Goal: Communication & Community: Participate in discussion

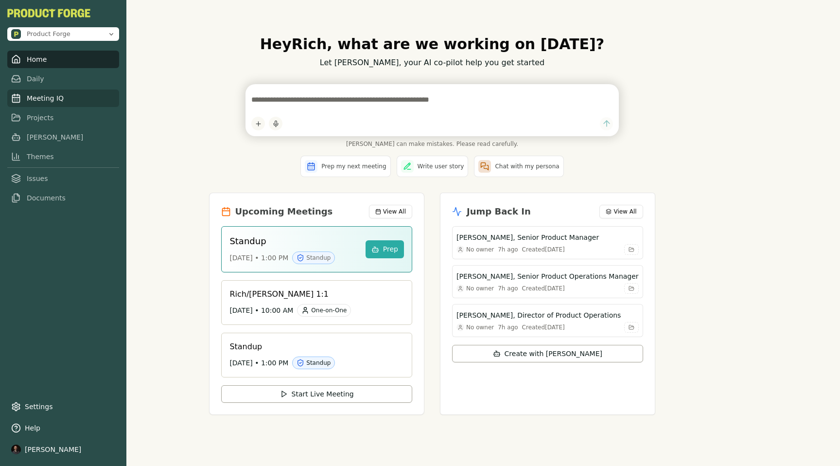
click at [33, 103] on link "Meeting IQ" at bounding box center [63, 97] width 112 height 17
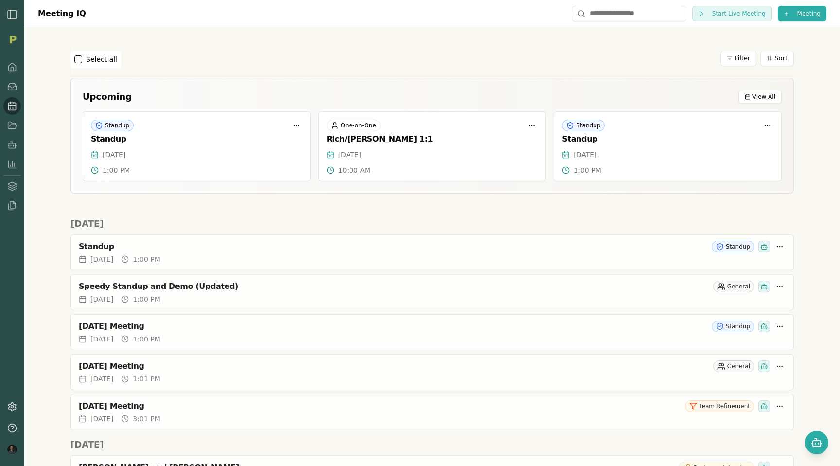
click at [814, 440] on rect "Open chat" at bounding box center [817, 443] width 8 height 6
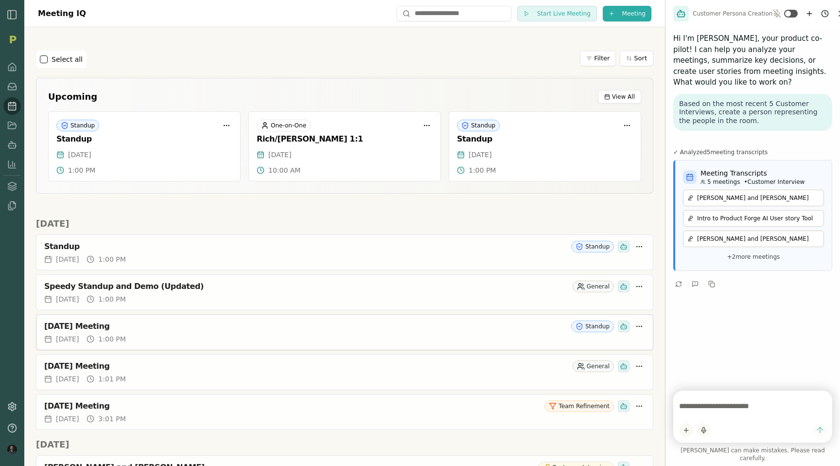
scroll to position [556, 0]
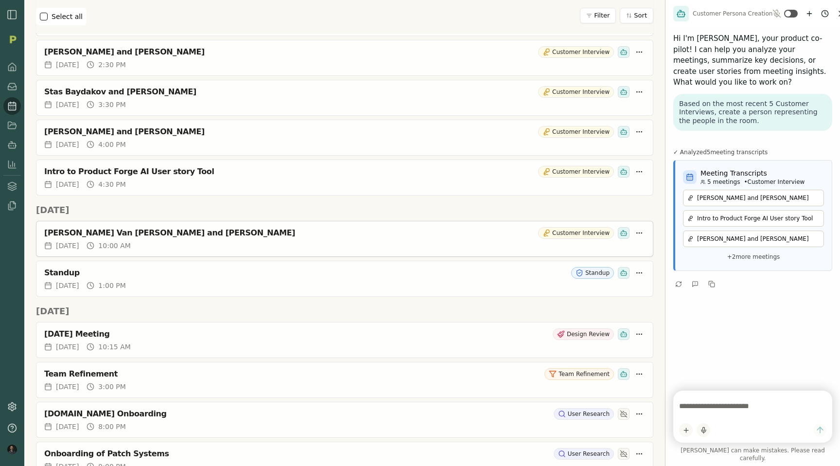
click at [170, 236] on div "[PERSON_NAME] Van [PERSON_NAME] and [PERSON_NAME]" at bounding box center [289, 233] width 490 height 10
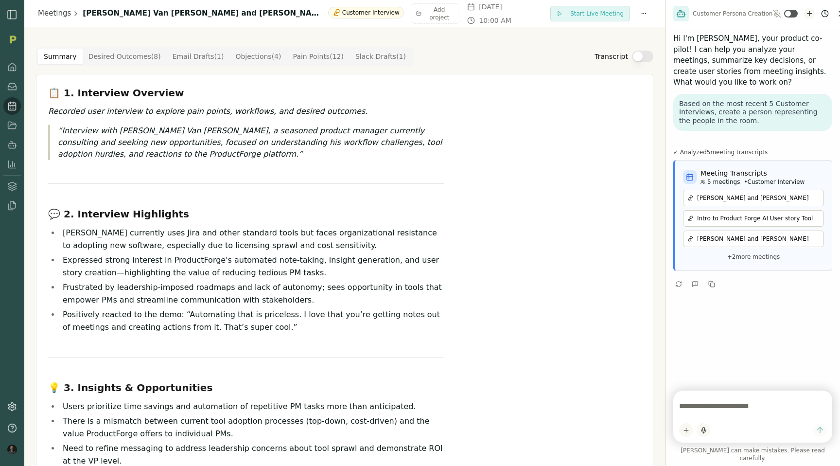
click at [809, 12] on button "New chat" at bounding box center [809, 14] width 12 height 12
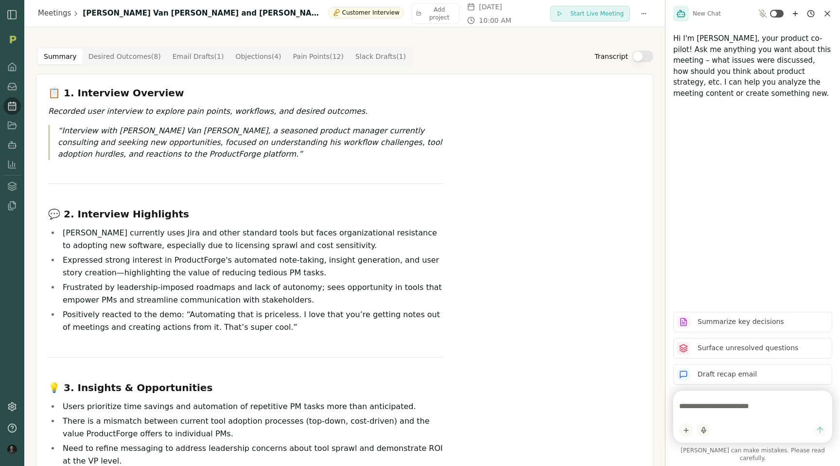
click at [732, 416] on textarea at bounding box center [752, 405] width 147 height 19
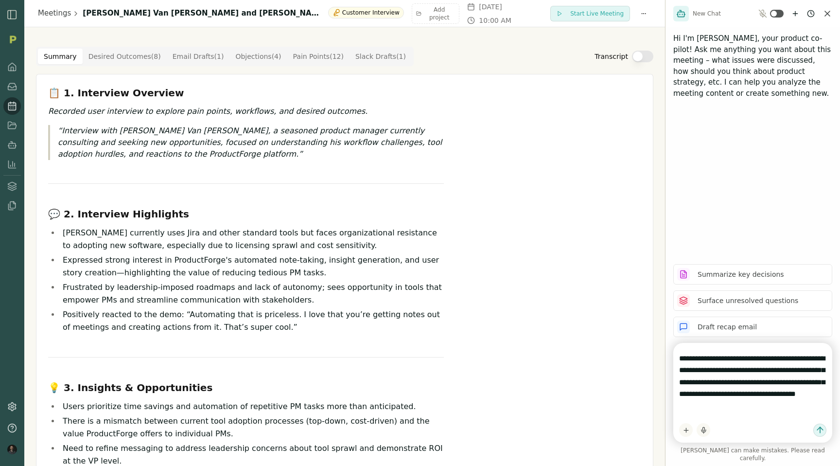
type textarea "**********"
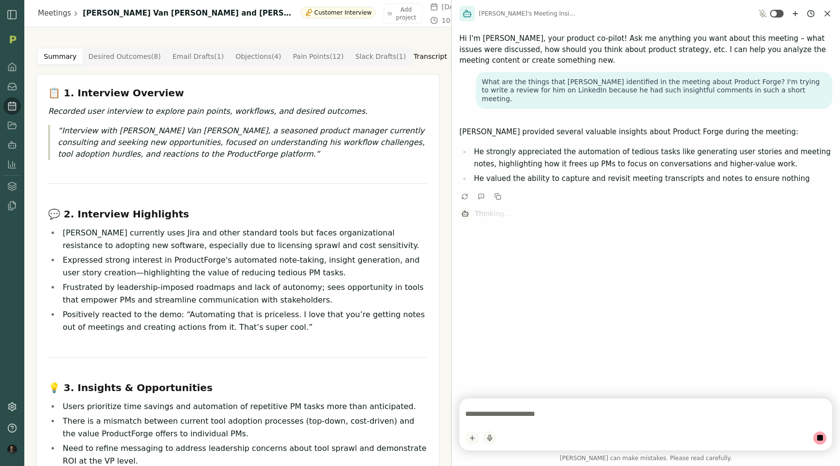
drag, startPoint x: 665, startPoint y: 222, endPoint x: 364, endPoint y: 229, distance: 301.5
click at [380, 231] on div "Meetings [PERSON_NAME] Van [PERSON_NAME] and [PERSON_NAME] Customer Interview A…" at bounding box center [420, 233] width 840 height 466
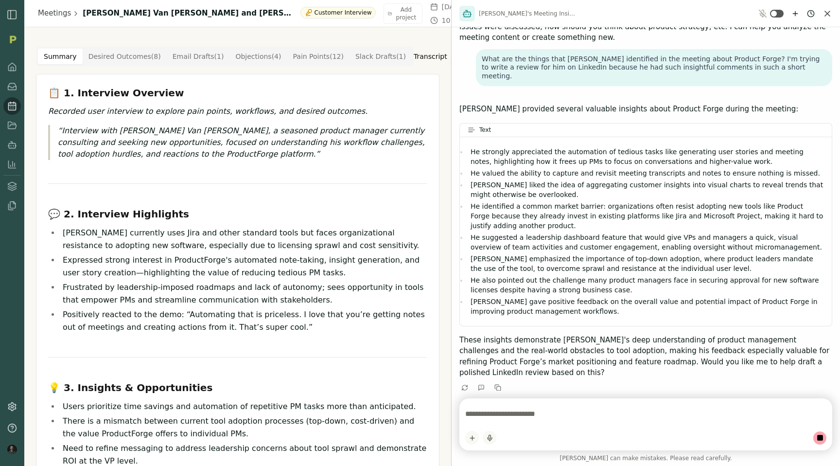
scroll to position [19, 0]
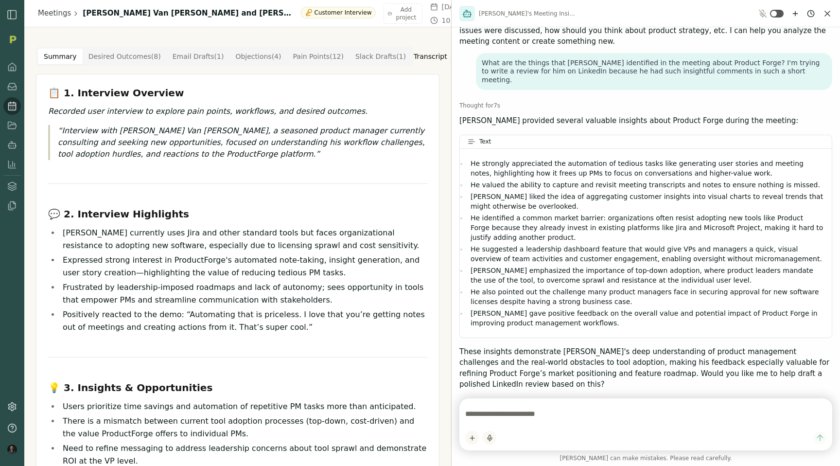
click at [519, 417] on textarea at bounding box center [645, 413] width 361 height 19
type textarea "**********"
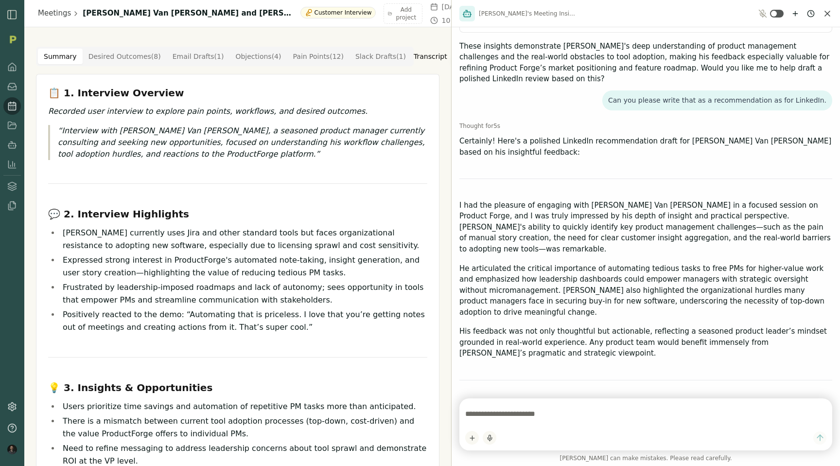
scroll to position [324, 0]
